Goal: Task Accomplishment & Management: Manage account settings

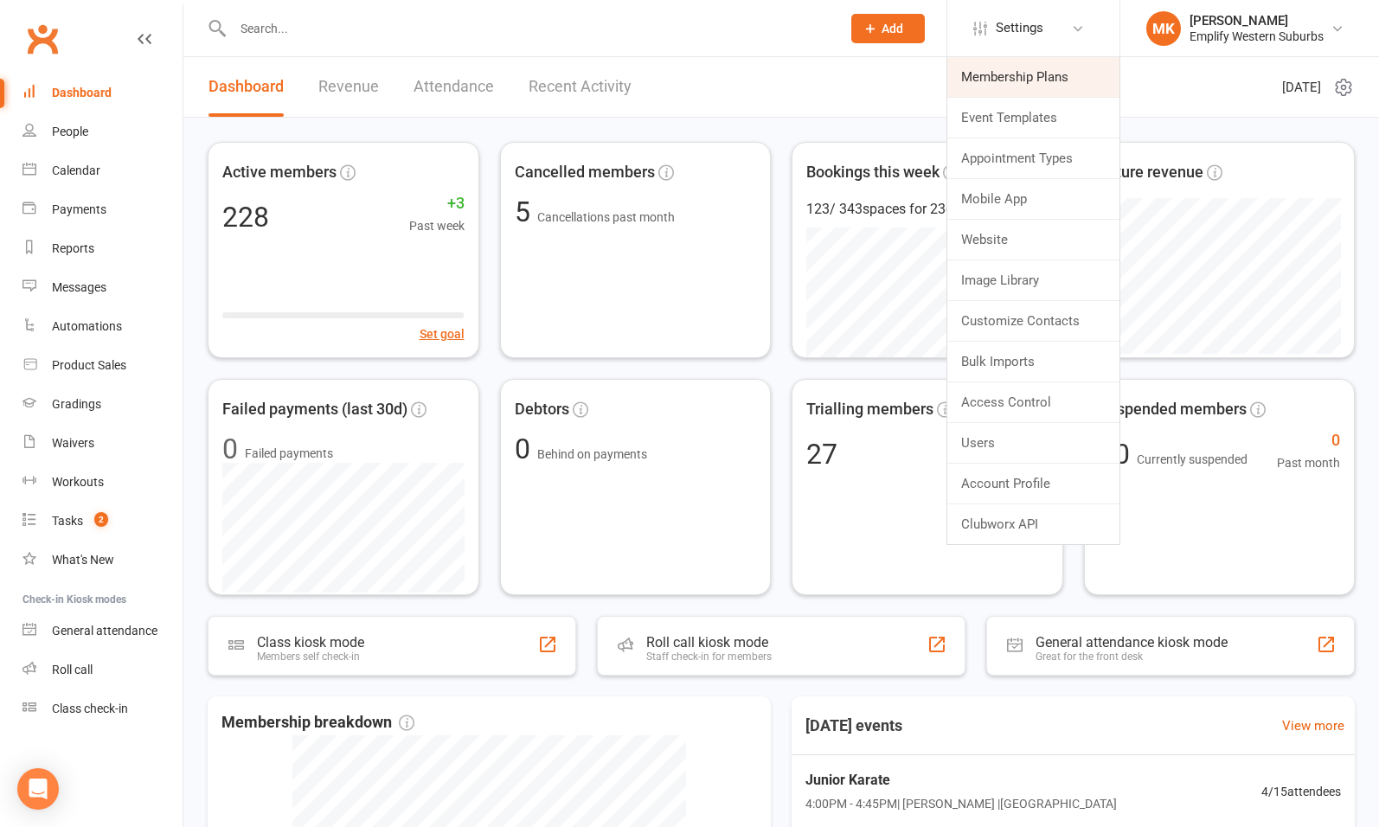
click at [1008, 79] on link "Membership Plans" at bounding box center [1033, 77] width 172 height 40
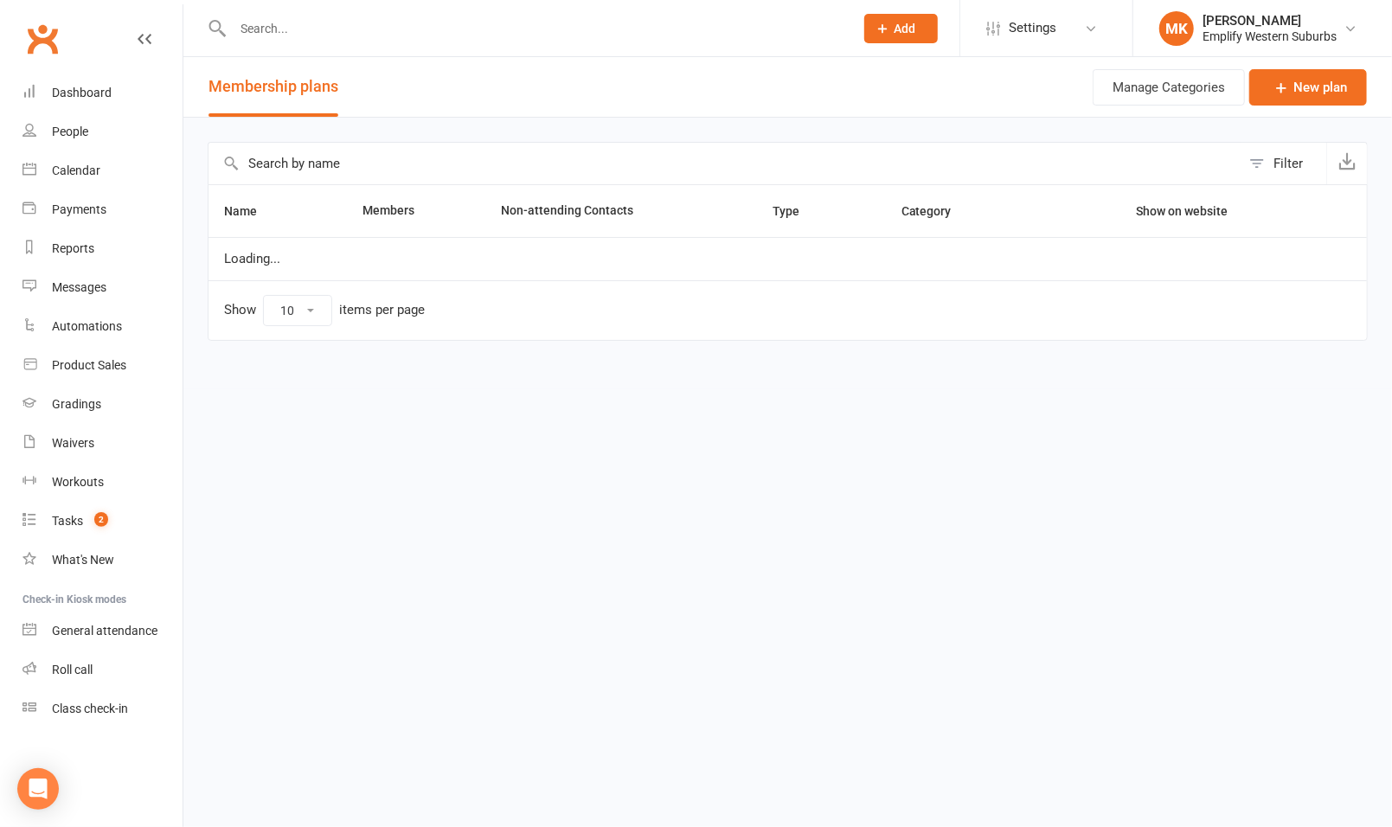
select select "50"
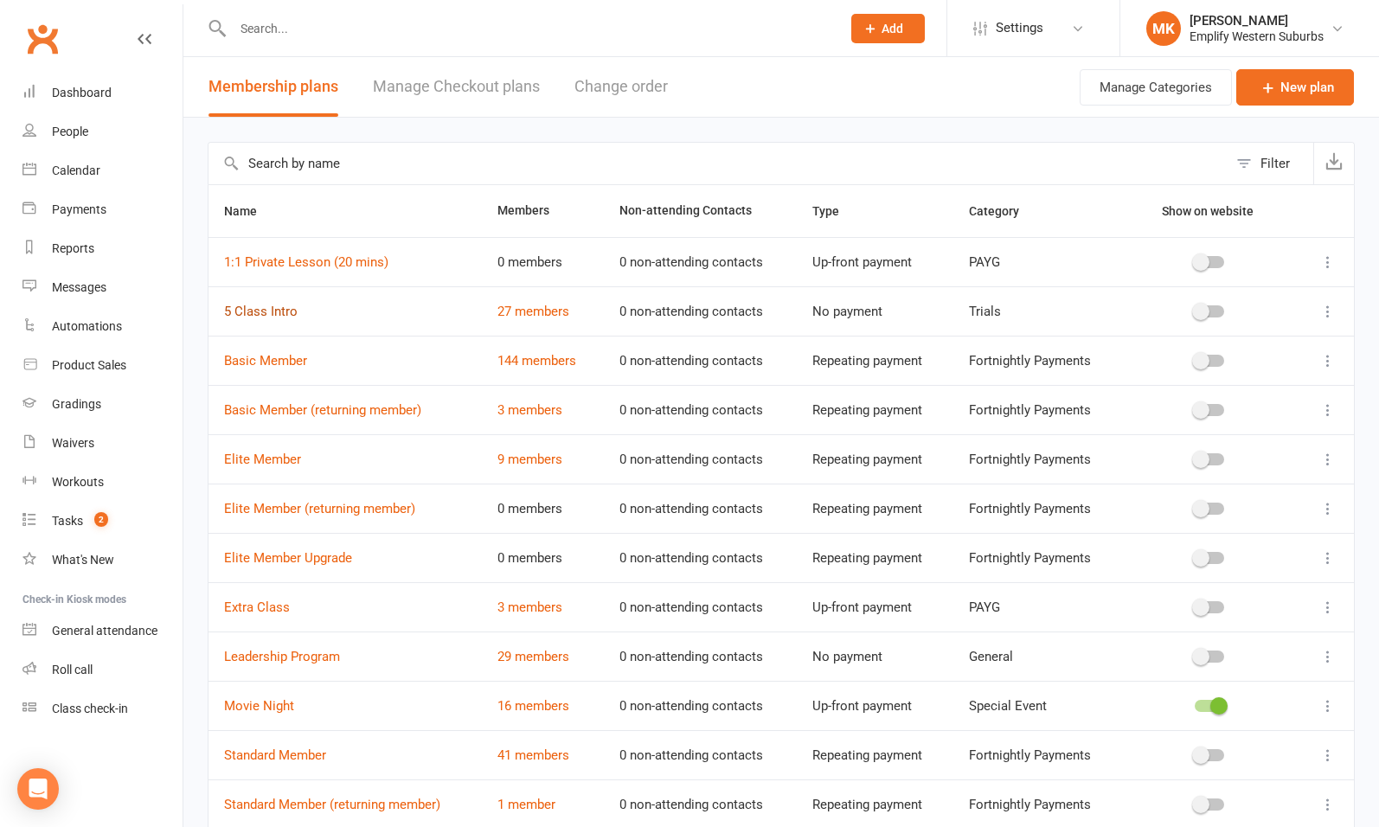
click at [268, 312] on link "5 Class Intro" at bounding box center [261, 312] width 74 height 16
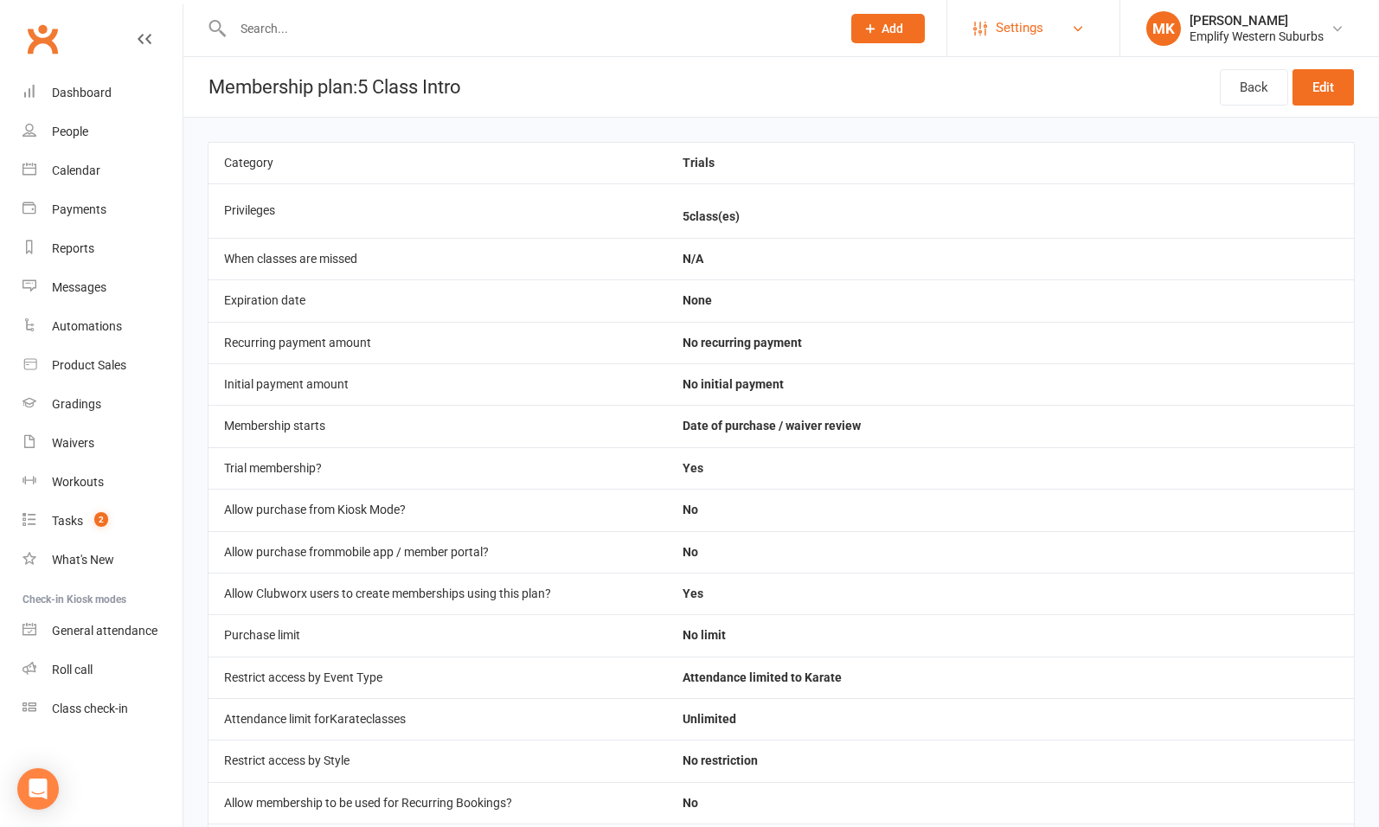
click at [1047, 18] on link "Settings" at bounding box center [1033, 28] width 120 height 39
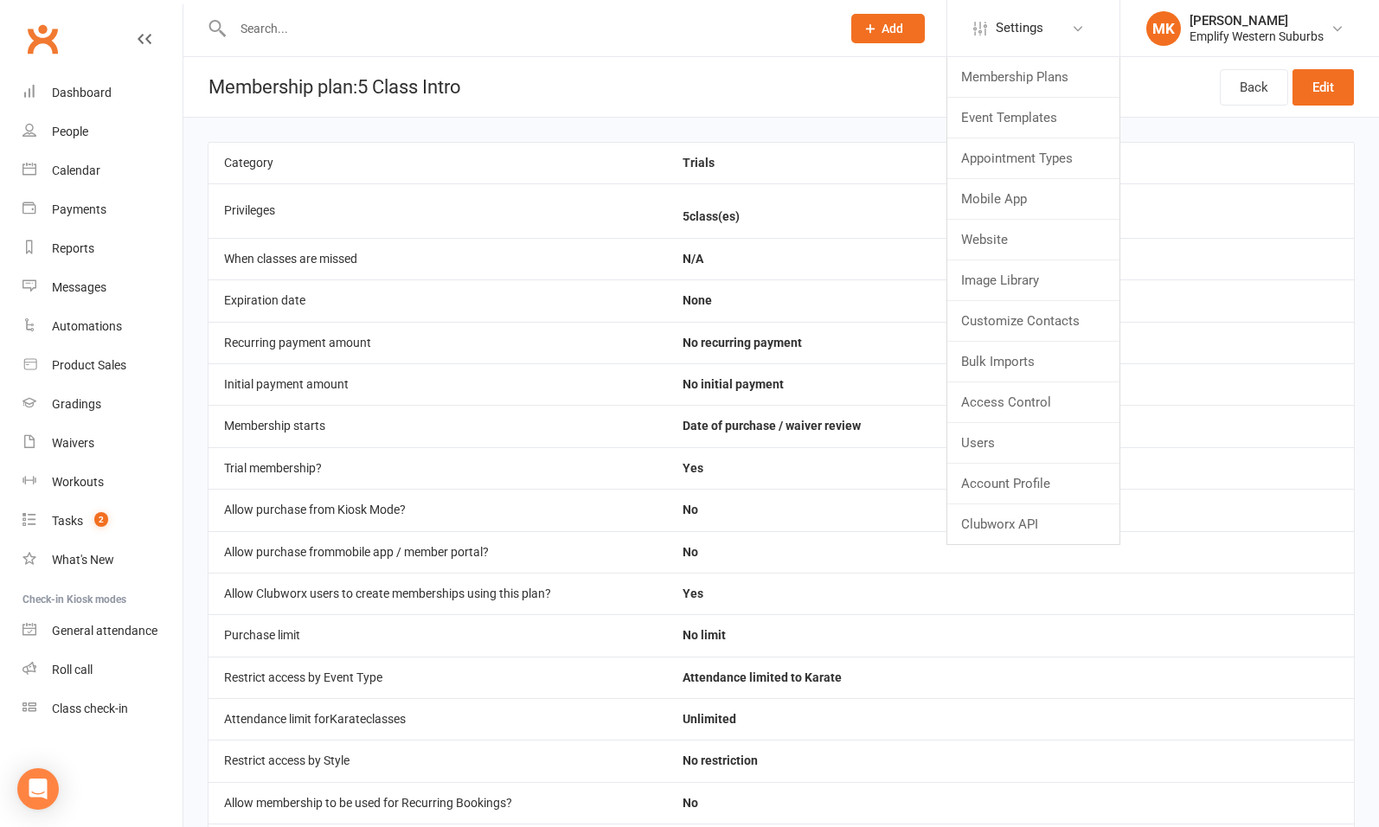
click at [771, 138] on main "Category Trials Privileges 5 class(es) When classes are missed N/A Expiration d…" at bounding box center [780, 595] width 1195 height 954
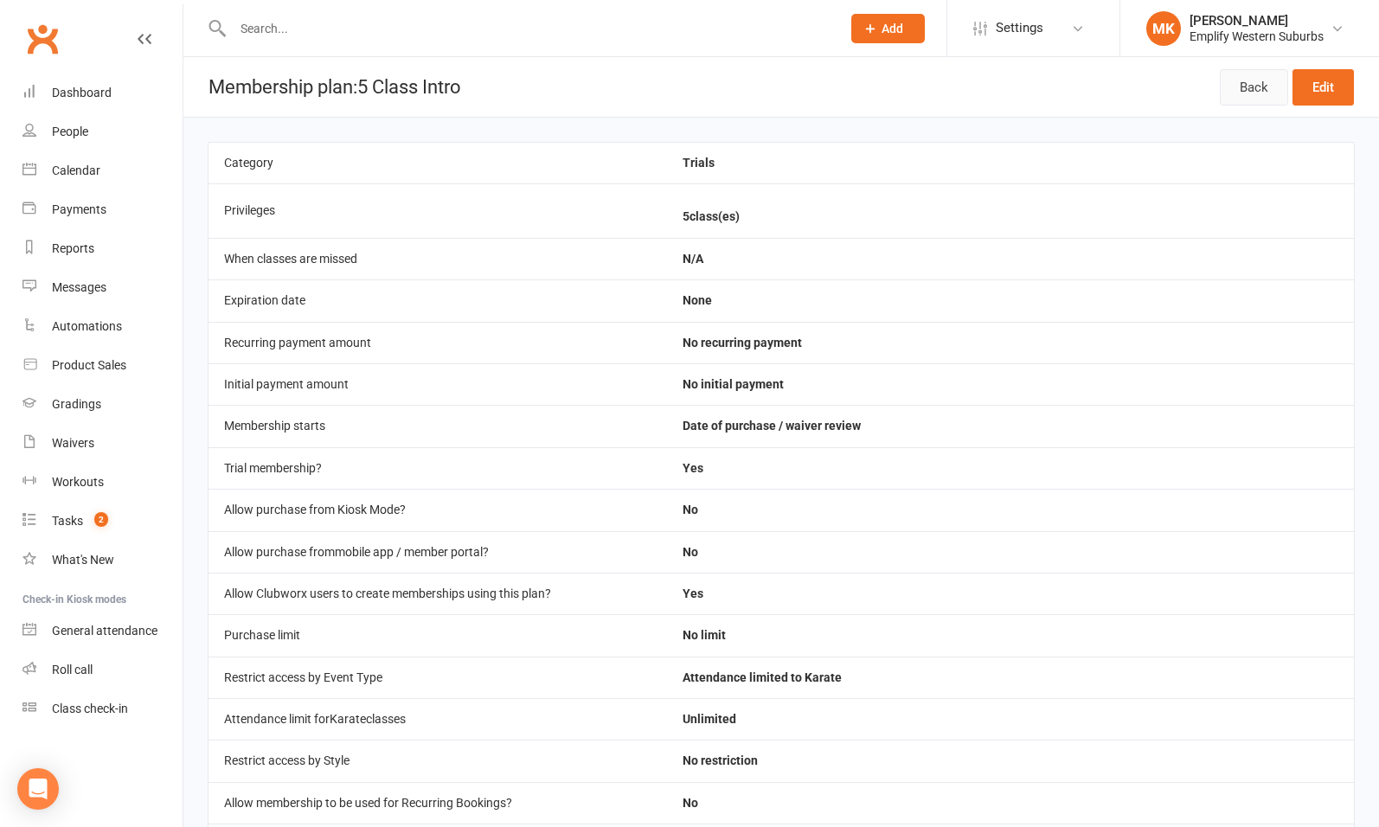
click at [1250, 89] on link "Back" at bounding box center [1254, 87] width 68 height 36
select select "50"
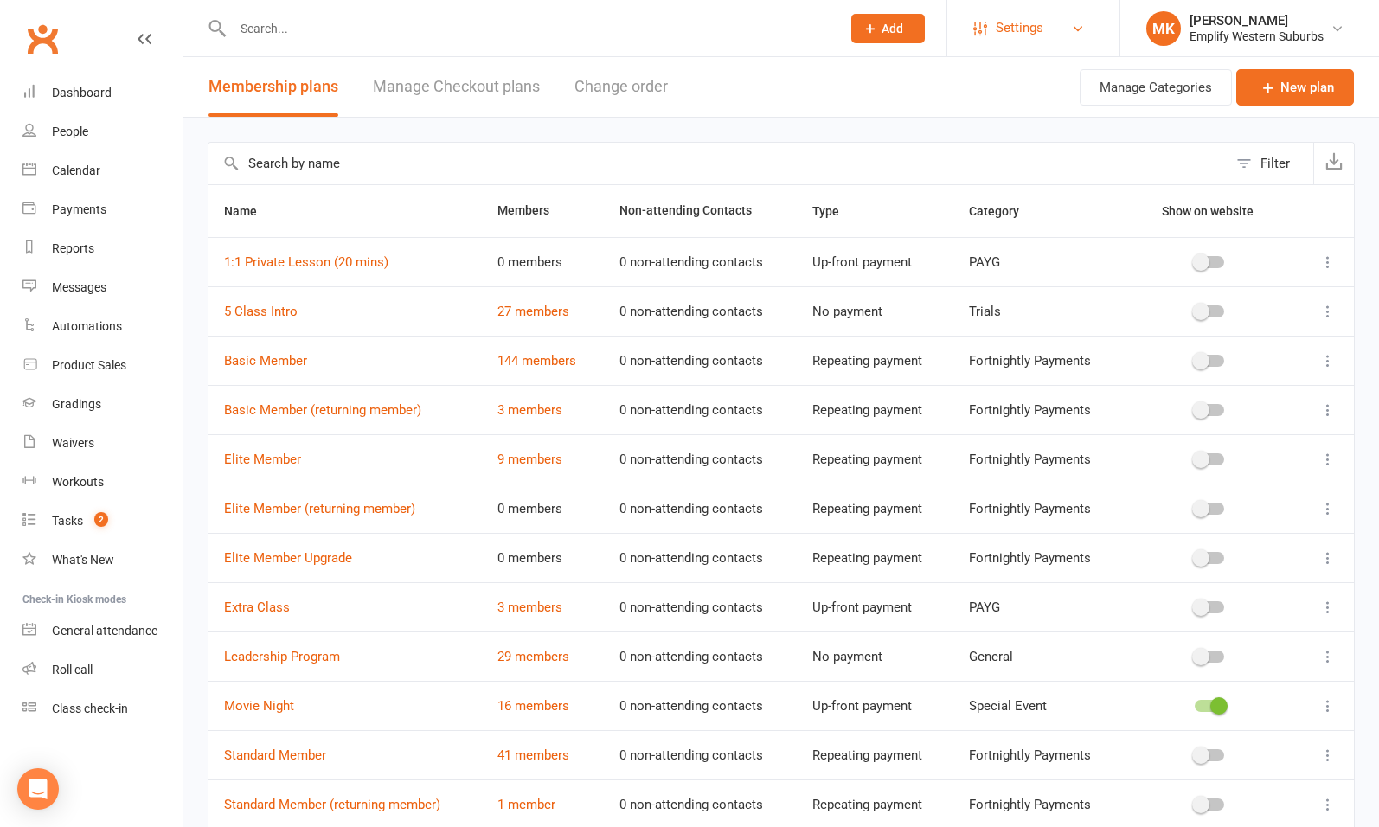
click at [1018, 42] on span "Settings" at bounding box center [1019, 28] width 48 height 39
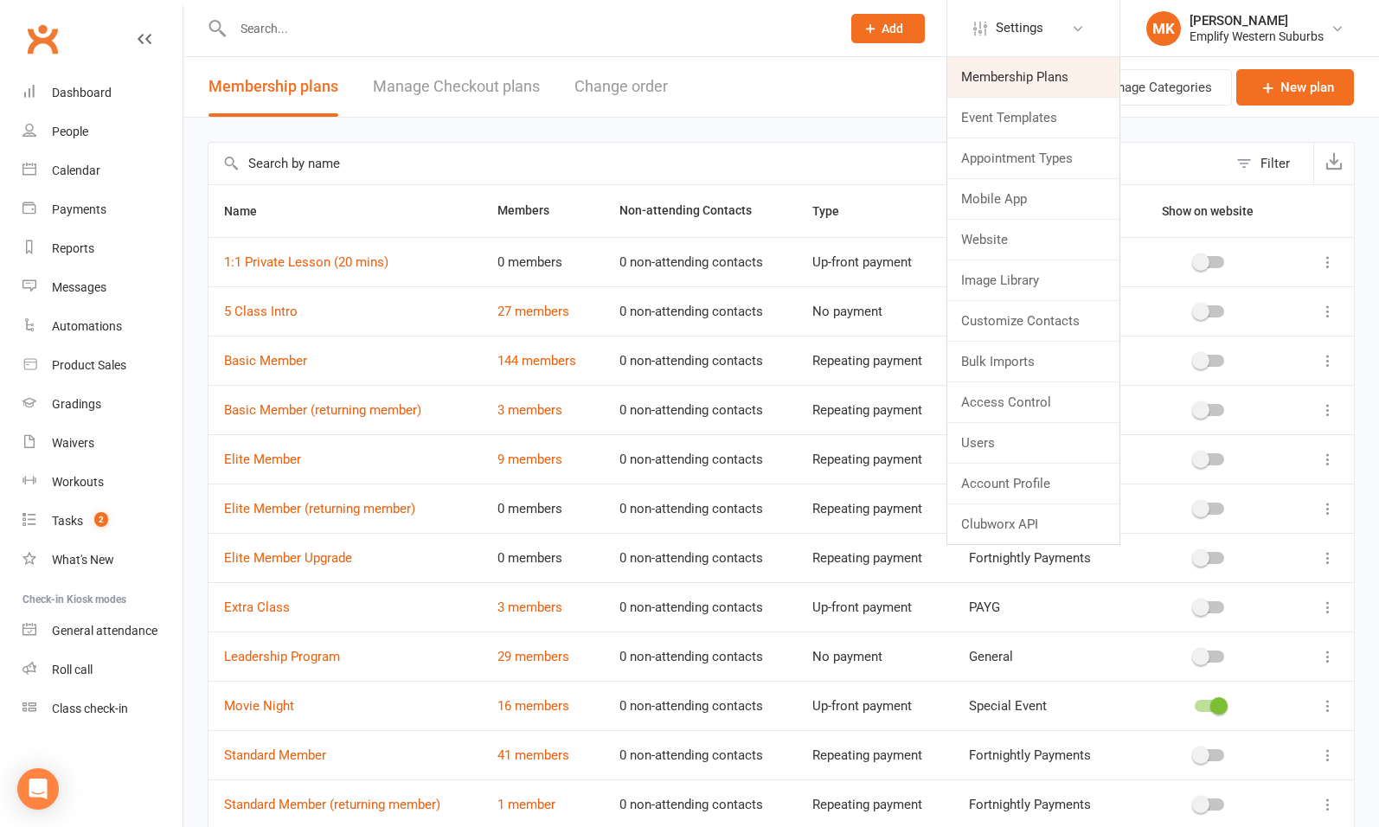
click at [1029, 84] on link "Membership Plans" at bounding box center [1033, 77] width 172 height 40
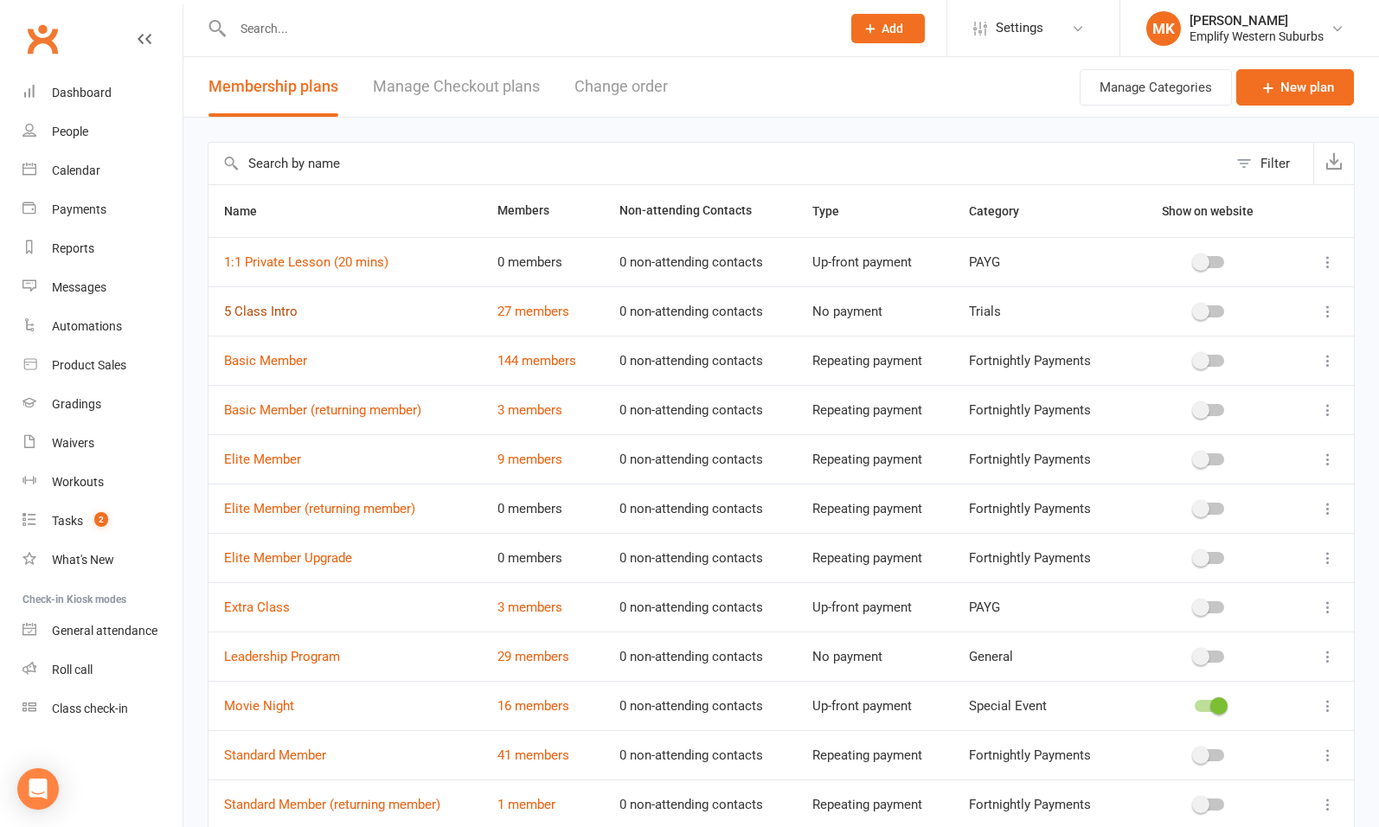
click at [270, 309] on link "5 Class Intro" at bounding box center [261, 312] width 74 height 16
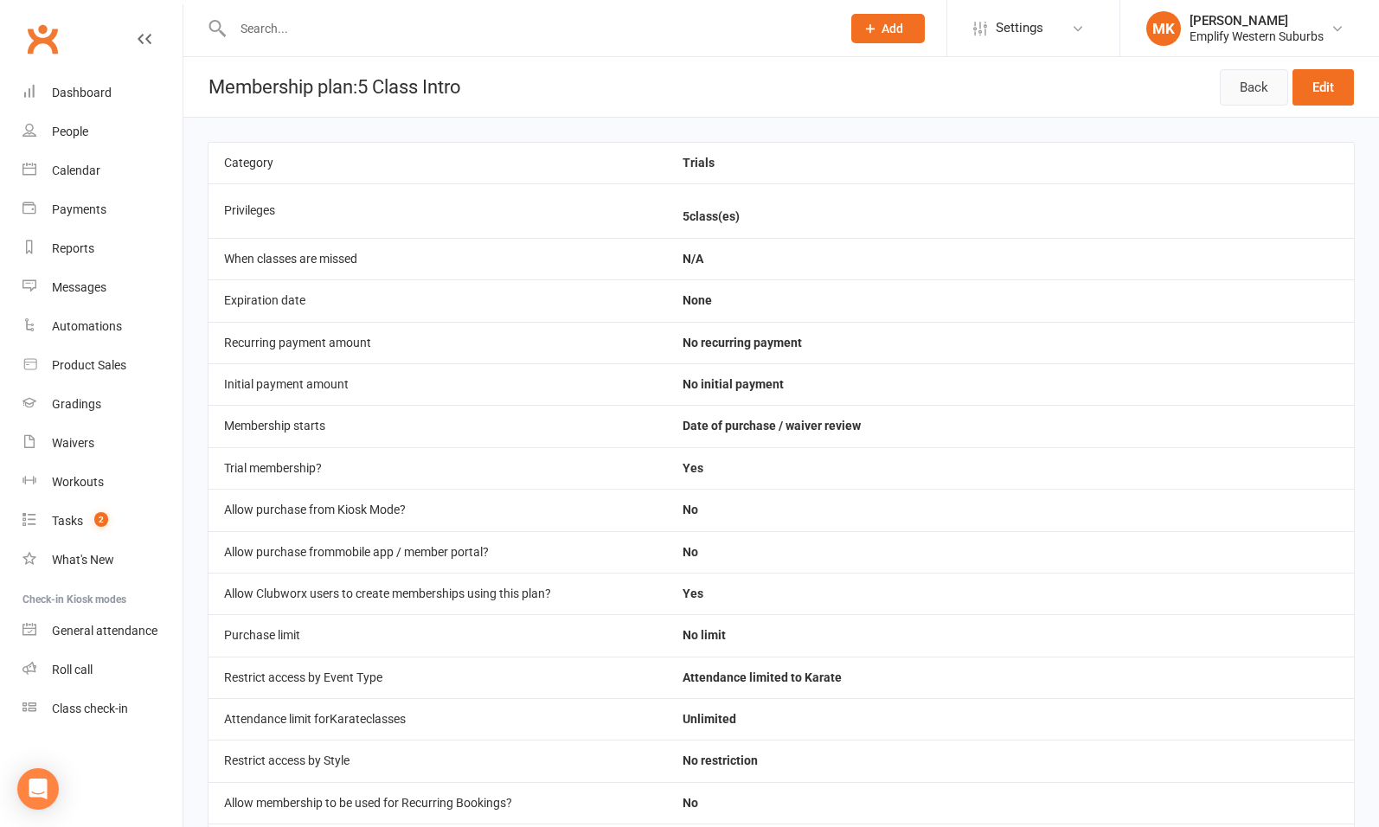
click at [1257, 83] on link "Back" at bounding box center [1254, 87] width 68 height 36
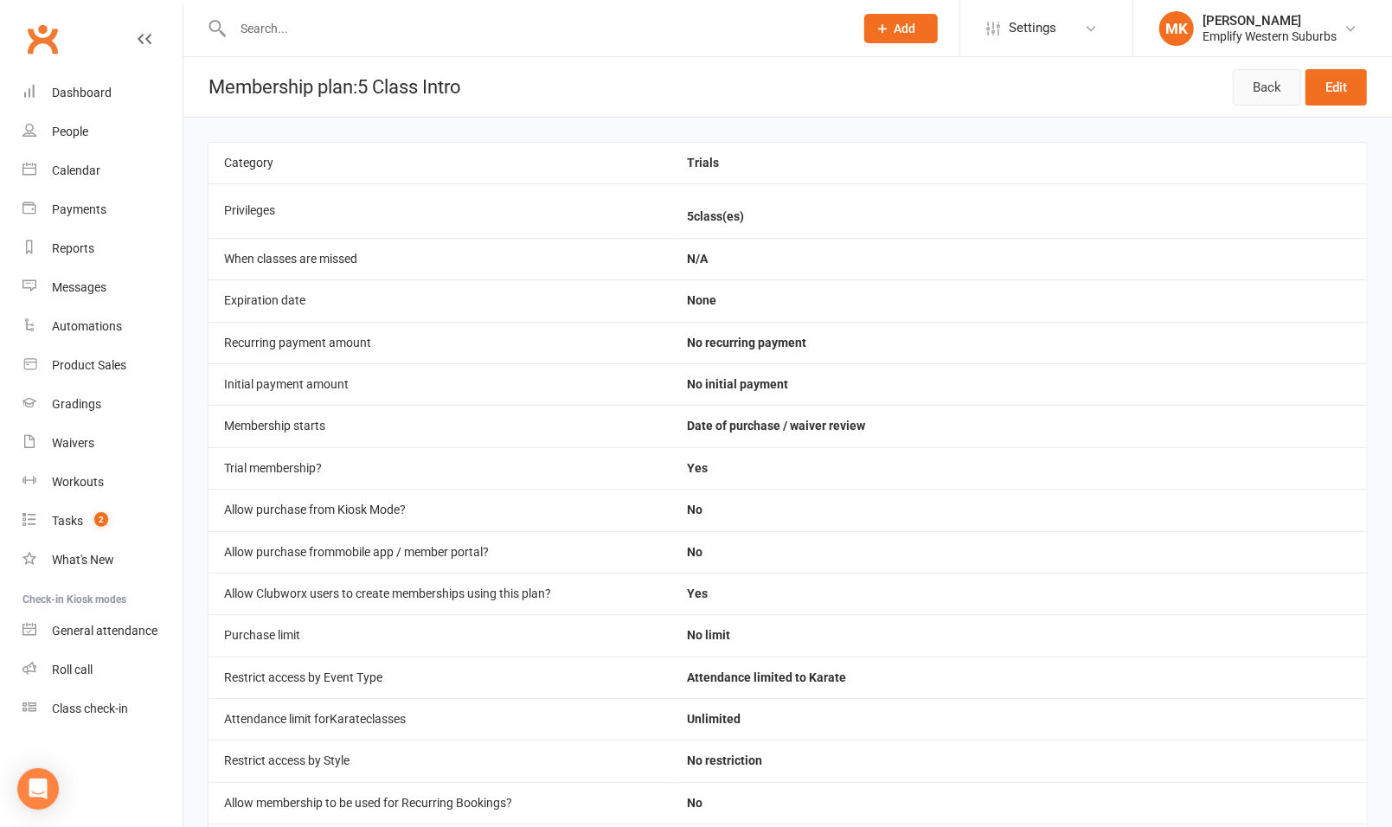
select select "50"
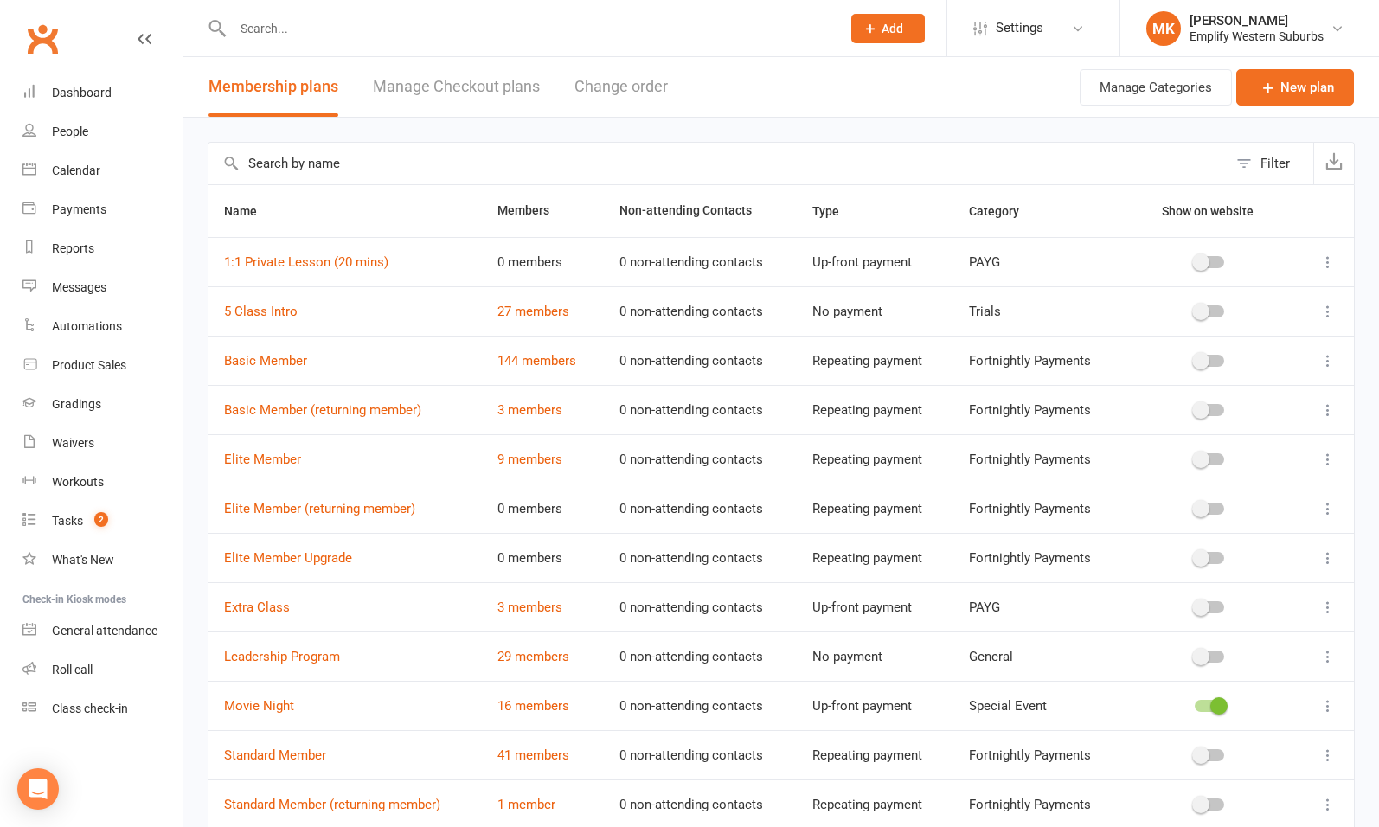
click at [1331, 310] on icon at bounding box center [1327, 311] width 17 height 17
click at [1240, 372] on link "Duplicate" at bounding box center [1238, 378] width 171 height 35
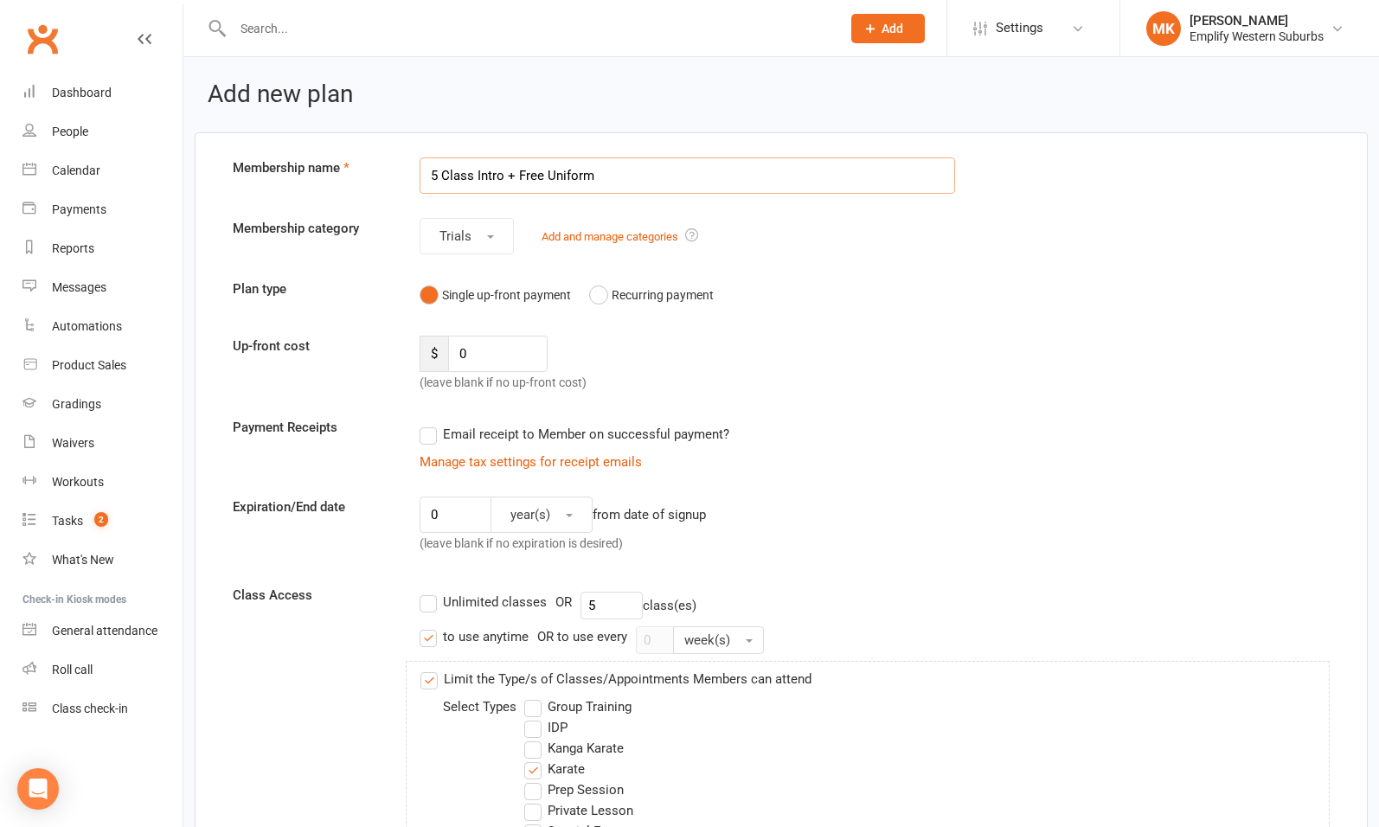
type input "5 Class Intro + Free Uniform"
click at [483, 352] on input "0" at bounding box center [497, 354] width 99 height 36
type input "40"
click at [639, 367] on div "$ 40 (leave blank if no up-front cost)" at bounding box center [547, 364] width 281 height 57
click at [502, 424] on label "Email receipt to Member on successful payment?" at bounding box center [574, 434] width 310 height 21
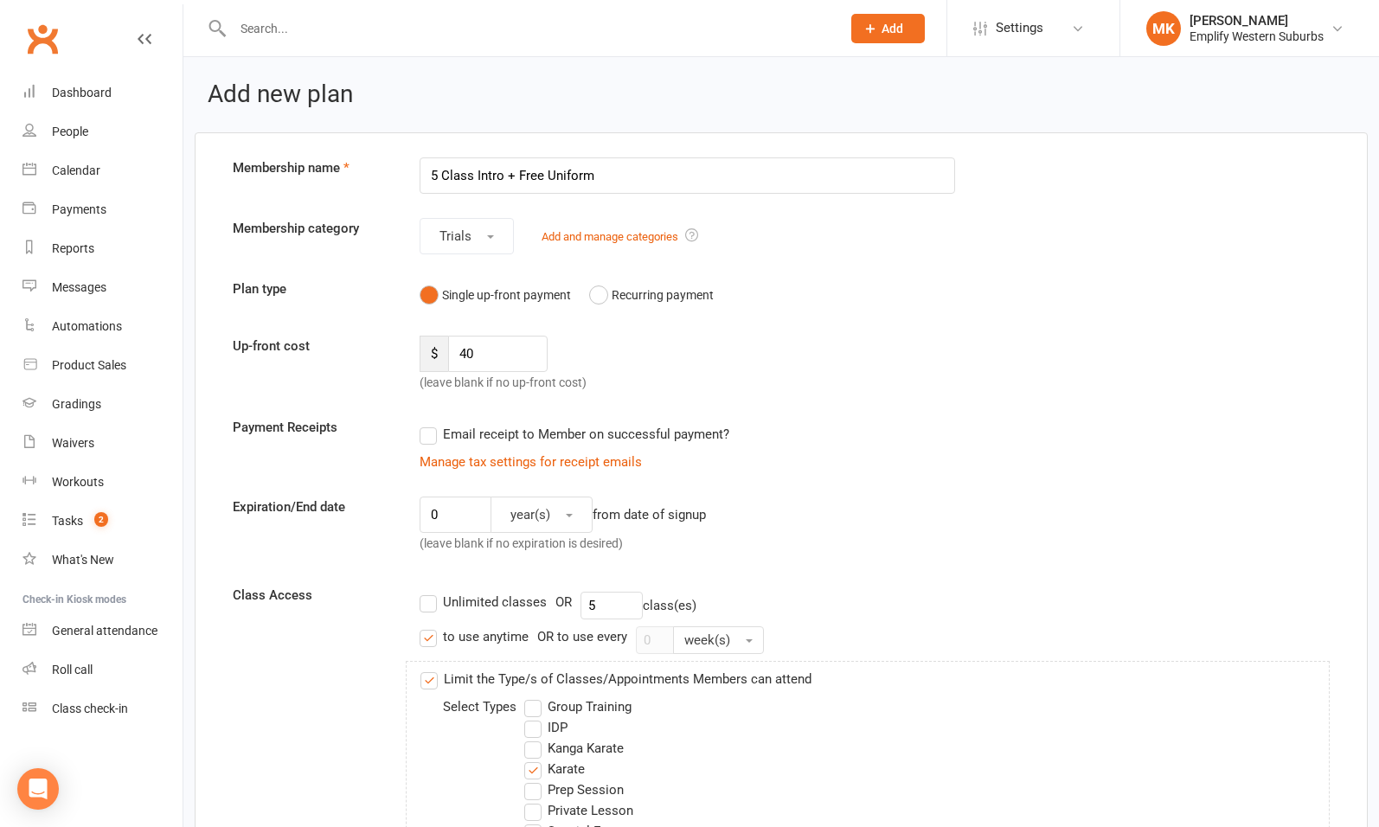
click at [431, 424] on input "Email receipt to Member on successful payment?" at bounding box center [424, 424] width 11 height 0
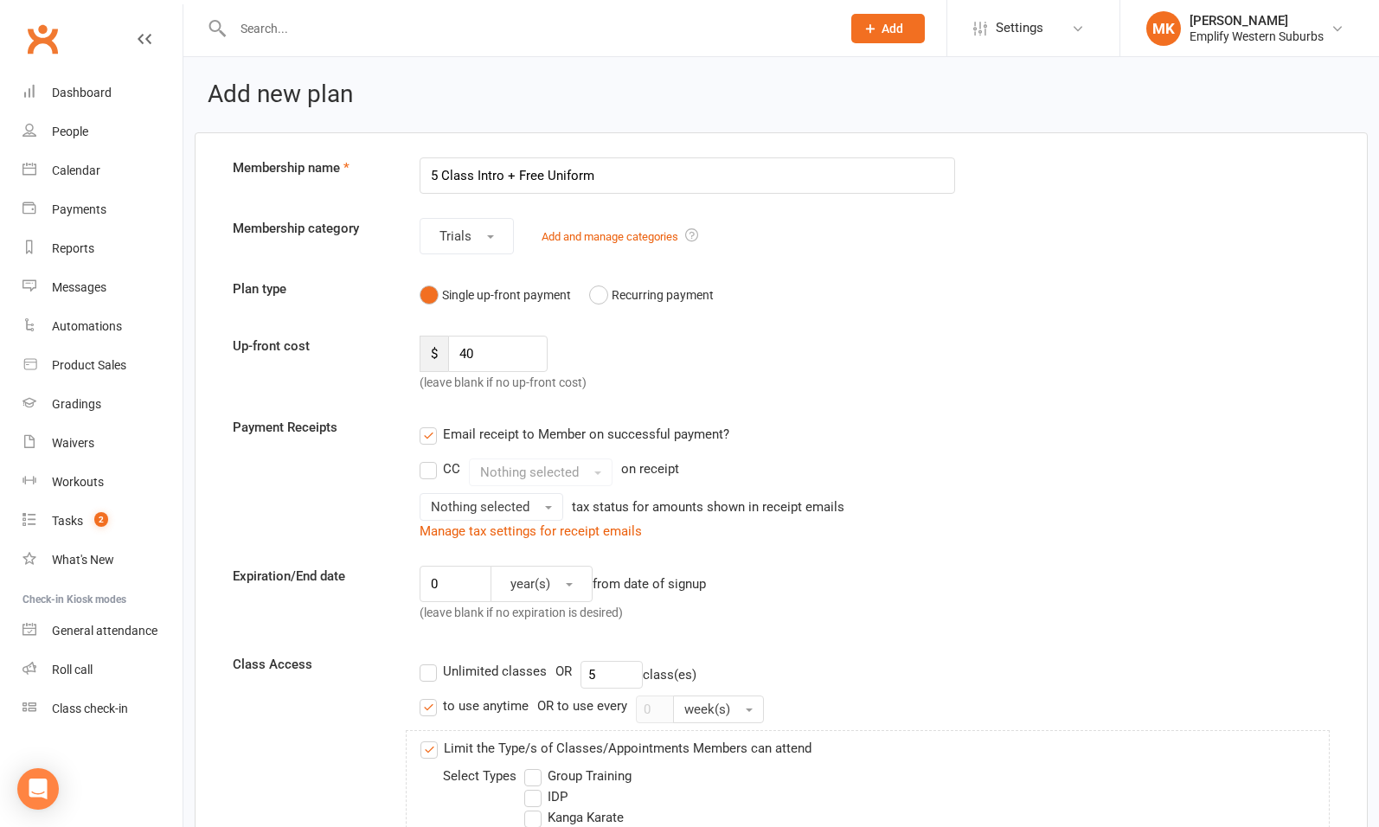
click at [426, 467] on label "CC" at bounding box center [439, 468] width 41 height 21
click at [426, 458] on input "CC" at bounding box center [424, 458] width 11 height 0
click at [556, 468] on span "Nothing selected" at bounding box center [529, 472] width 99 height 16
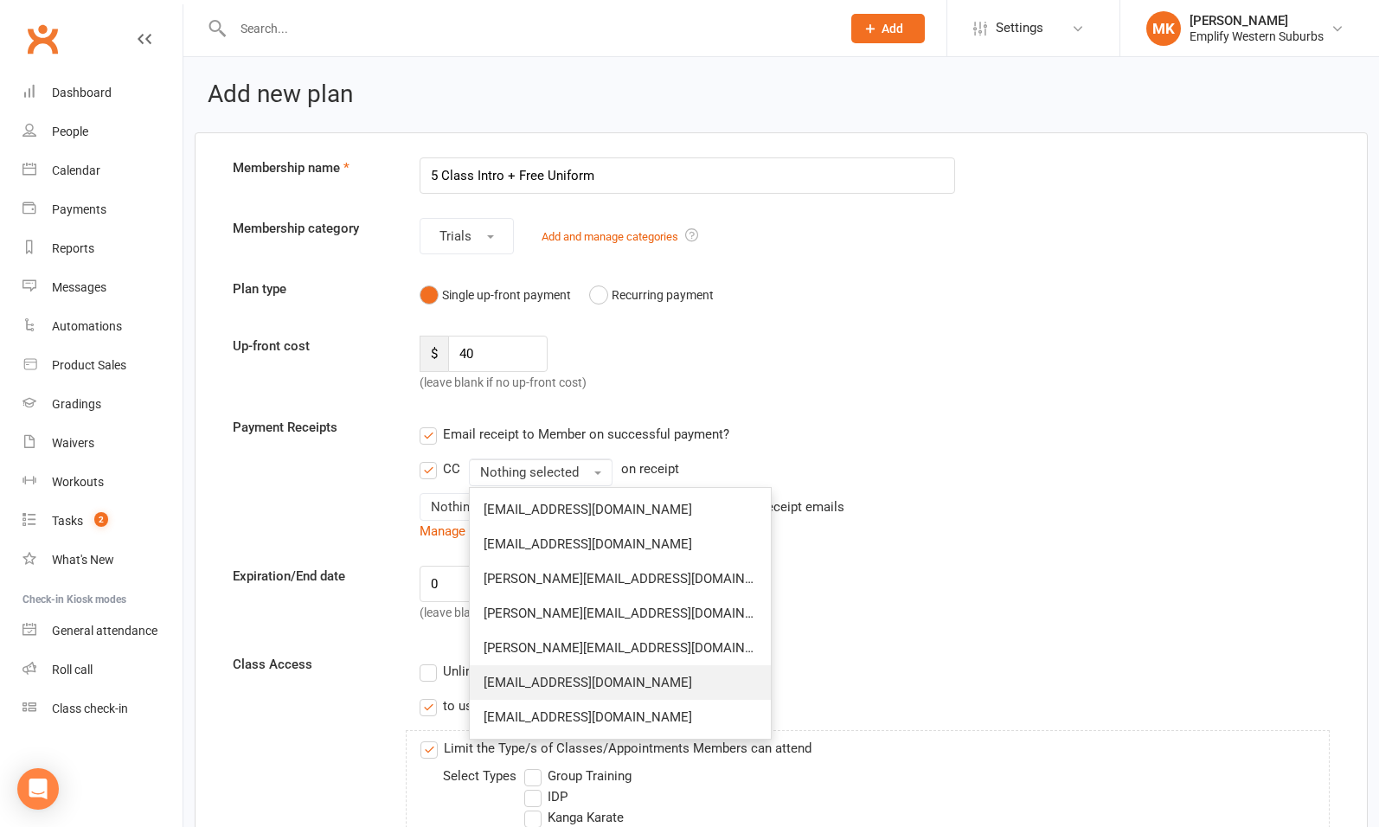
click at [542, 681] on span "[EMAIL_ADDRESS][DOMAIN_NAME]" at bounding box center [587, 683] width 208 height 16
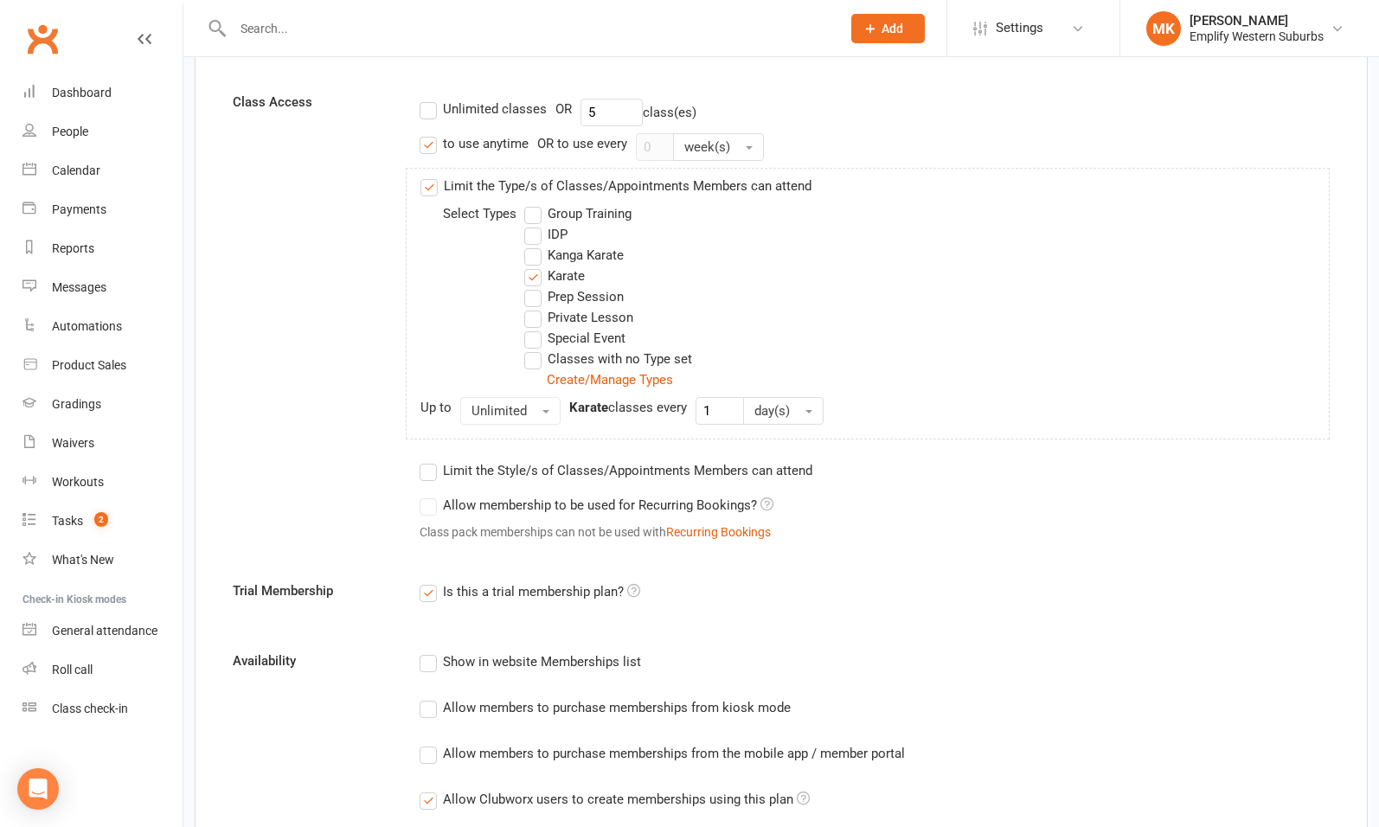
scroll to position [563, 0]
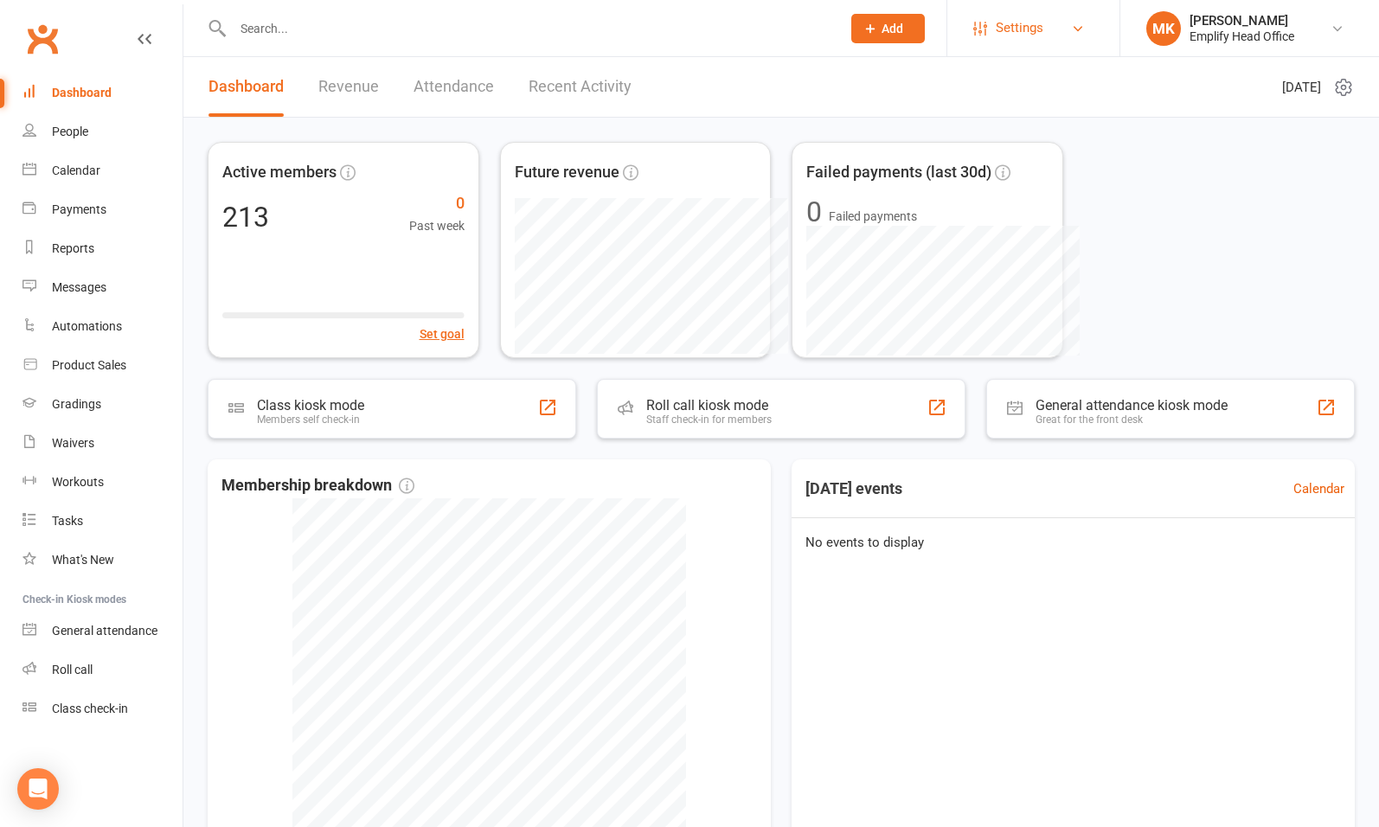
click at [1023, 35] on span "Settings" at bounding box center [1019, 28] width 48 height 39
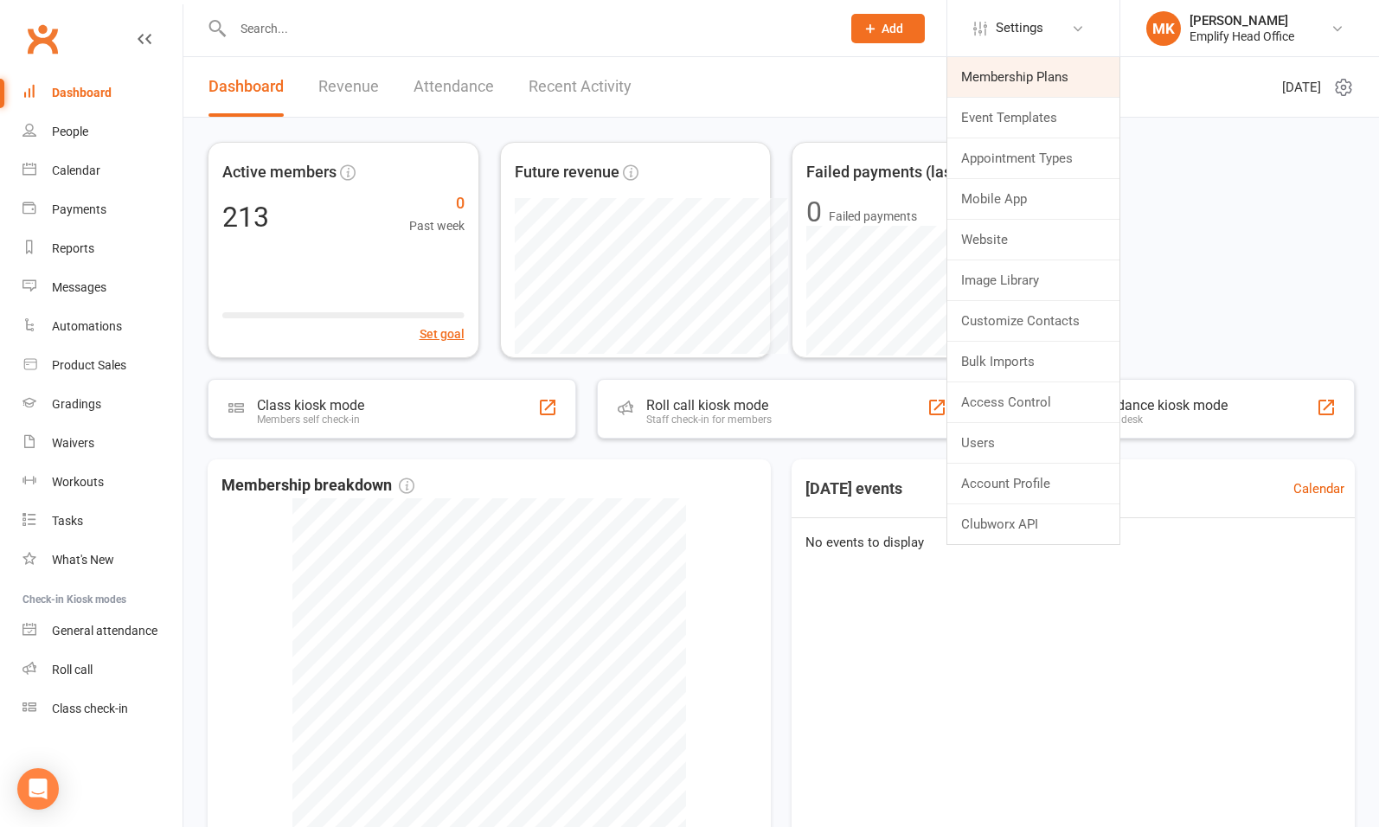
click at [1018, 80] on link "Membership Plans" at bounding box center [1033, 77] width 172 height 40
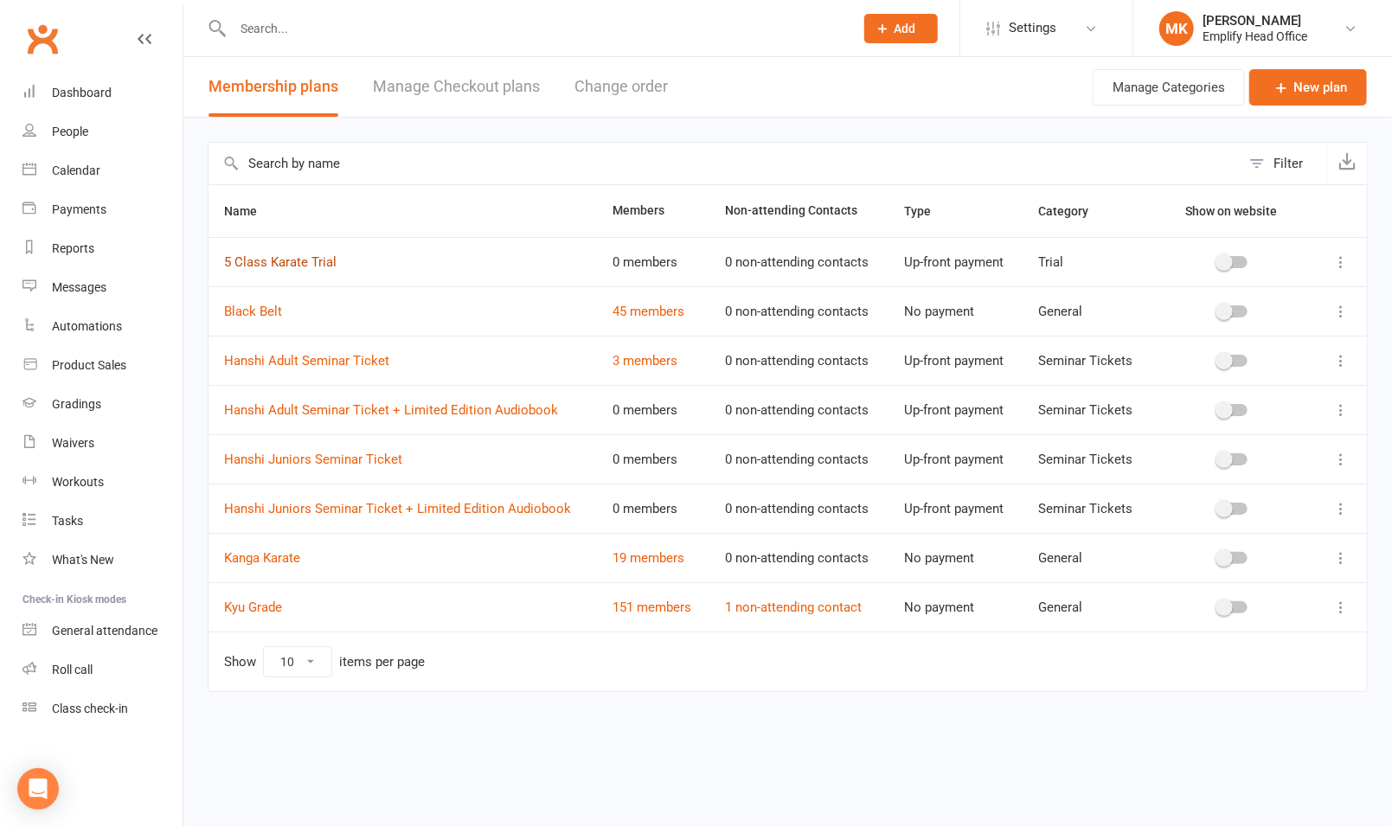
click at [291, 263] on link "5 Class Karate Trial" at bounding box center [280, 262] width 112 height 16
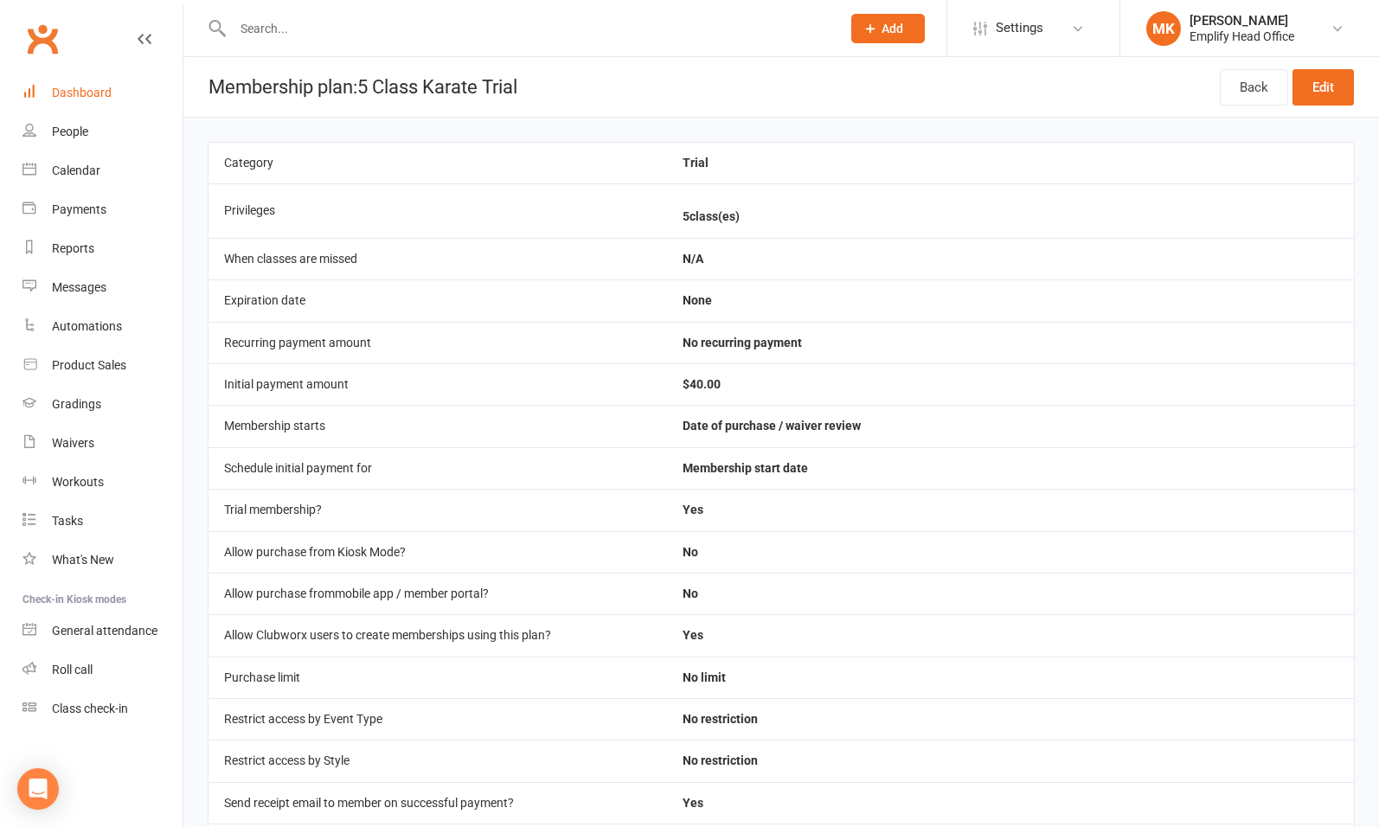
click at [110, 93] on div "Dashboard" at bounding box center [82, 93] width 60 height 14
